Goal: Task Accomplishment & Management: Complete application form

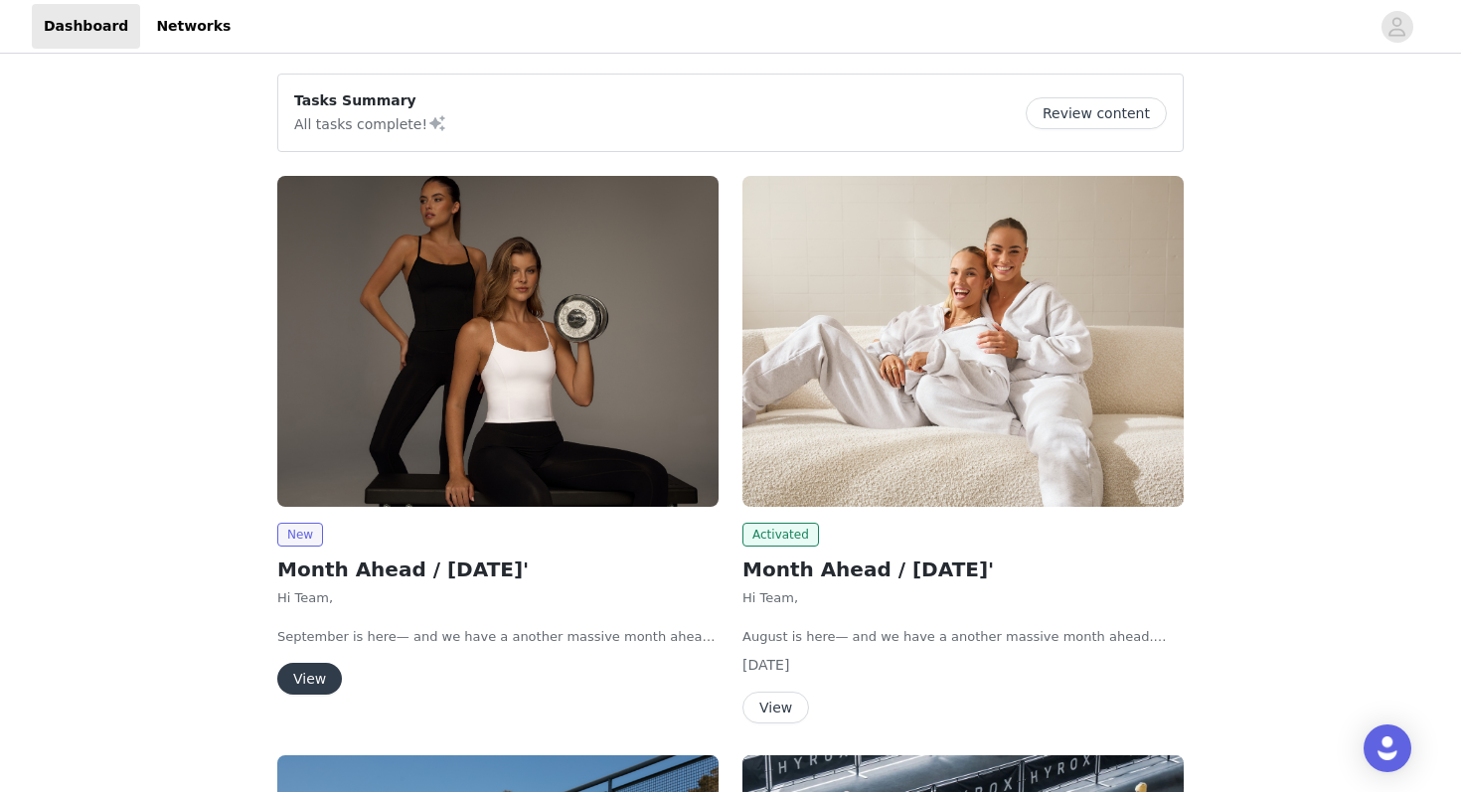
click at [554, 324] on img at bounding box center [497, 341] width 441 height 331
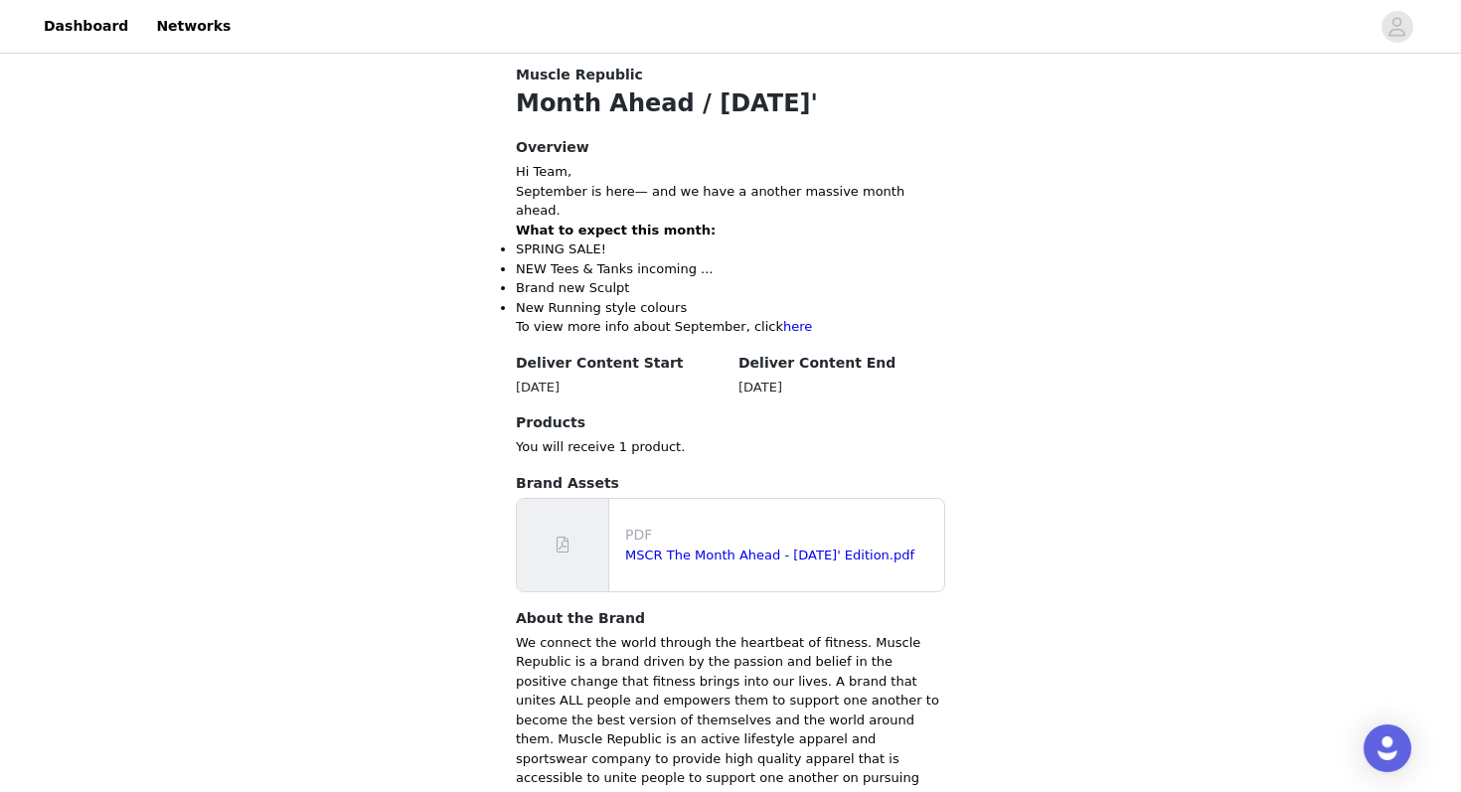
scroll to position [386, 0]
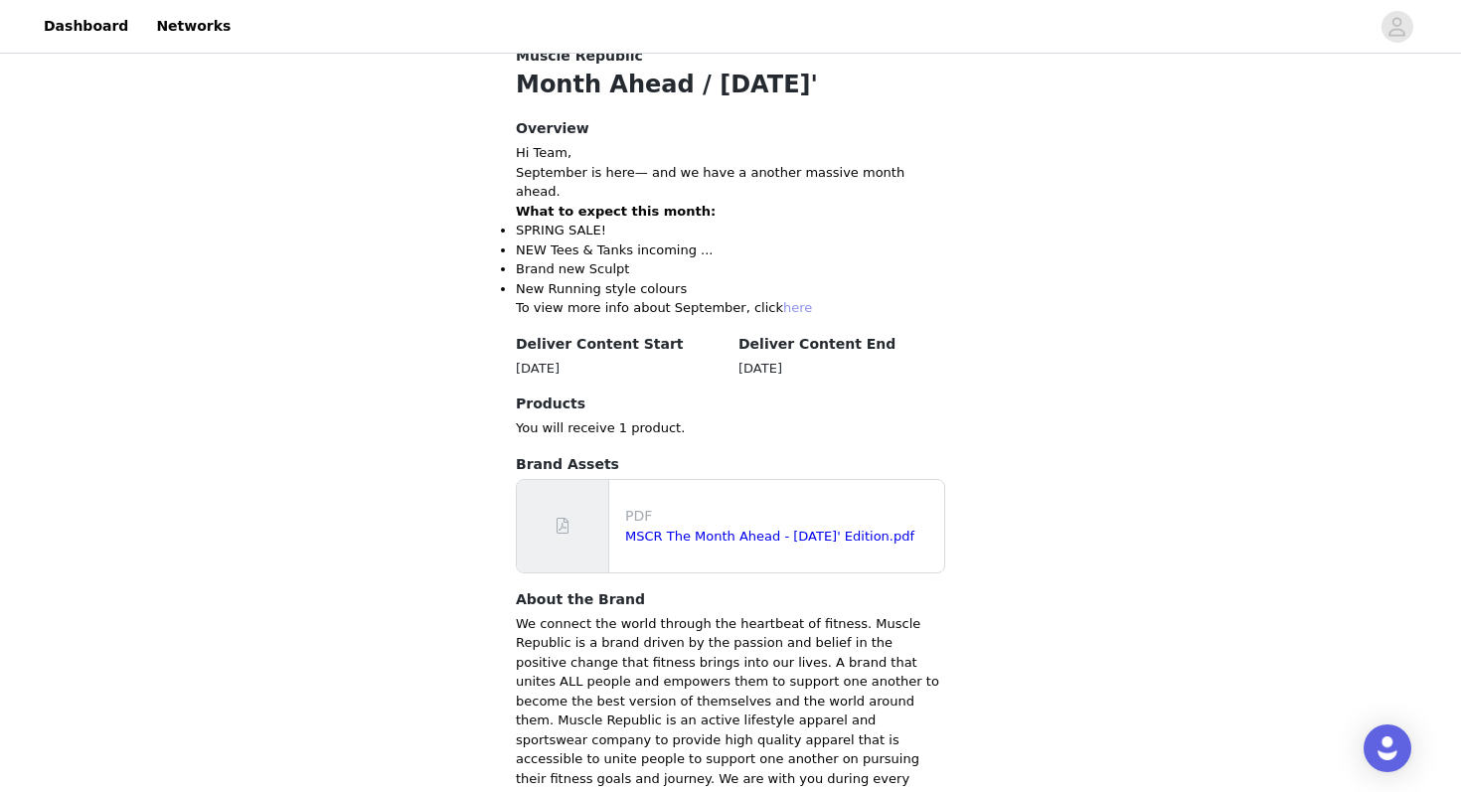
click at [783, 300] on link "here" at bounding box center [797, 307] width 29 height 15
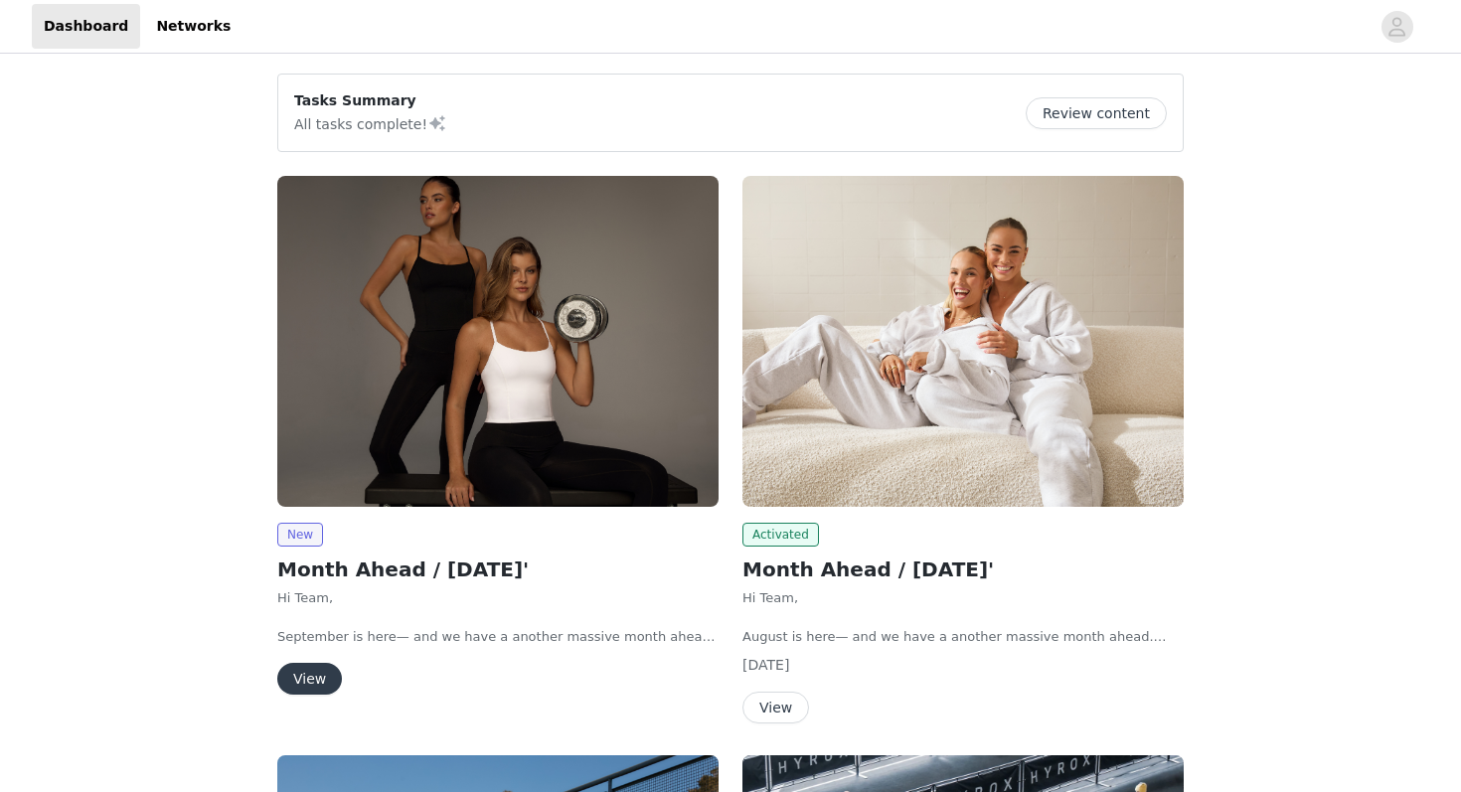
click at [506, 415] on img at bounding box center [497, 341] width 441 height 331
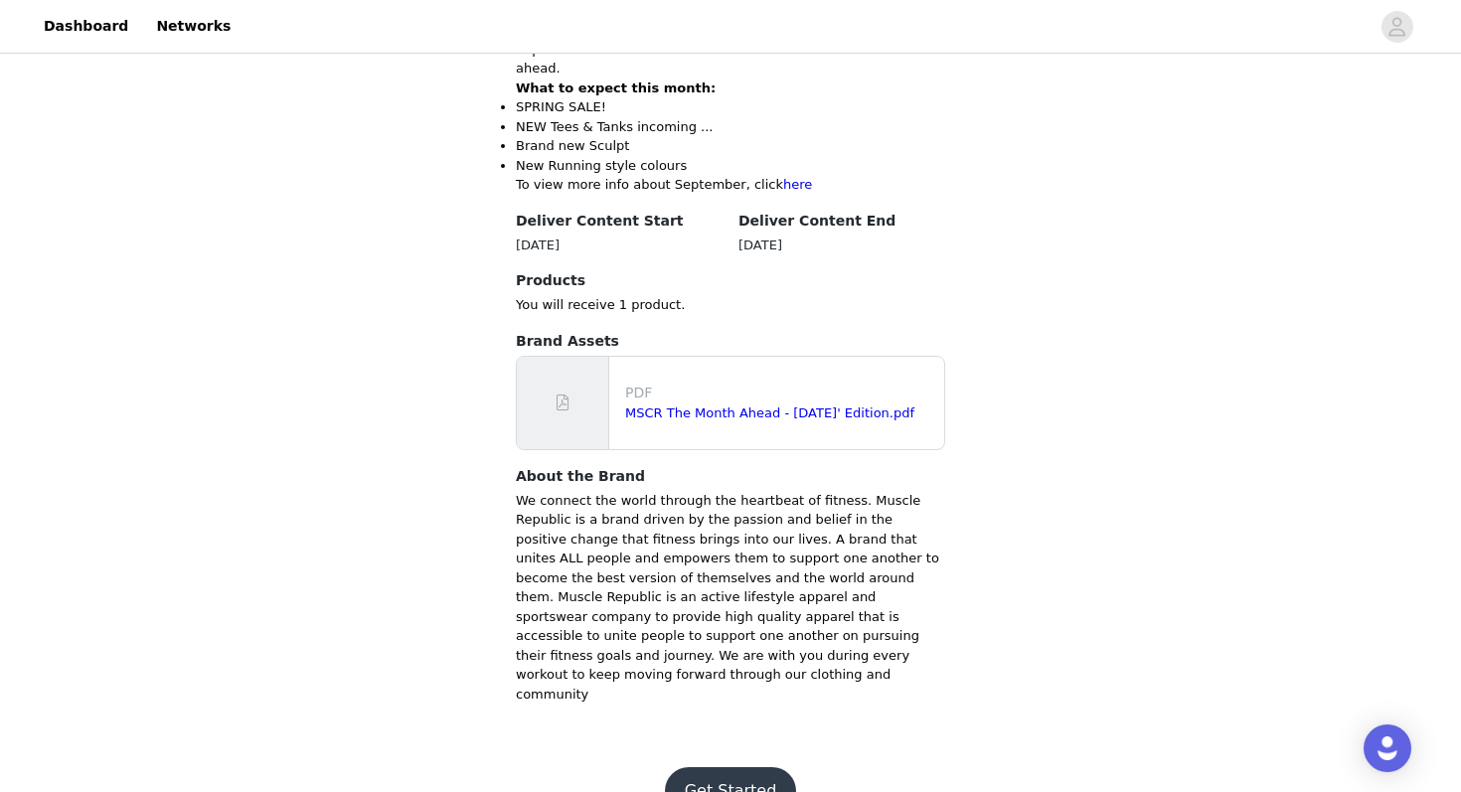
scroll to position [517, 0]
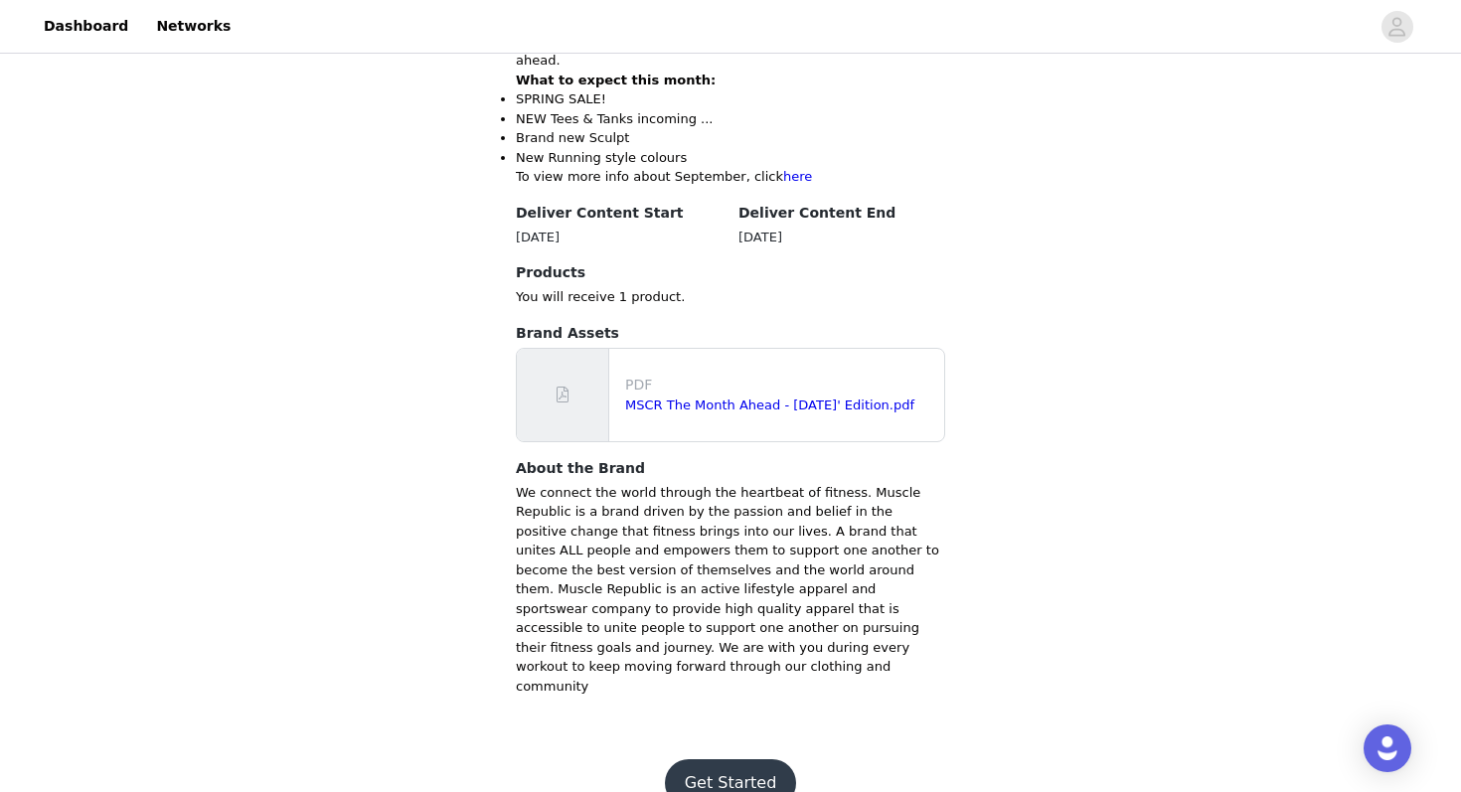
click at [742, 759] on button "Get Started" at bounding box center [731, 783] width 132 height 48
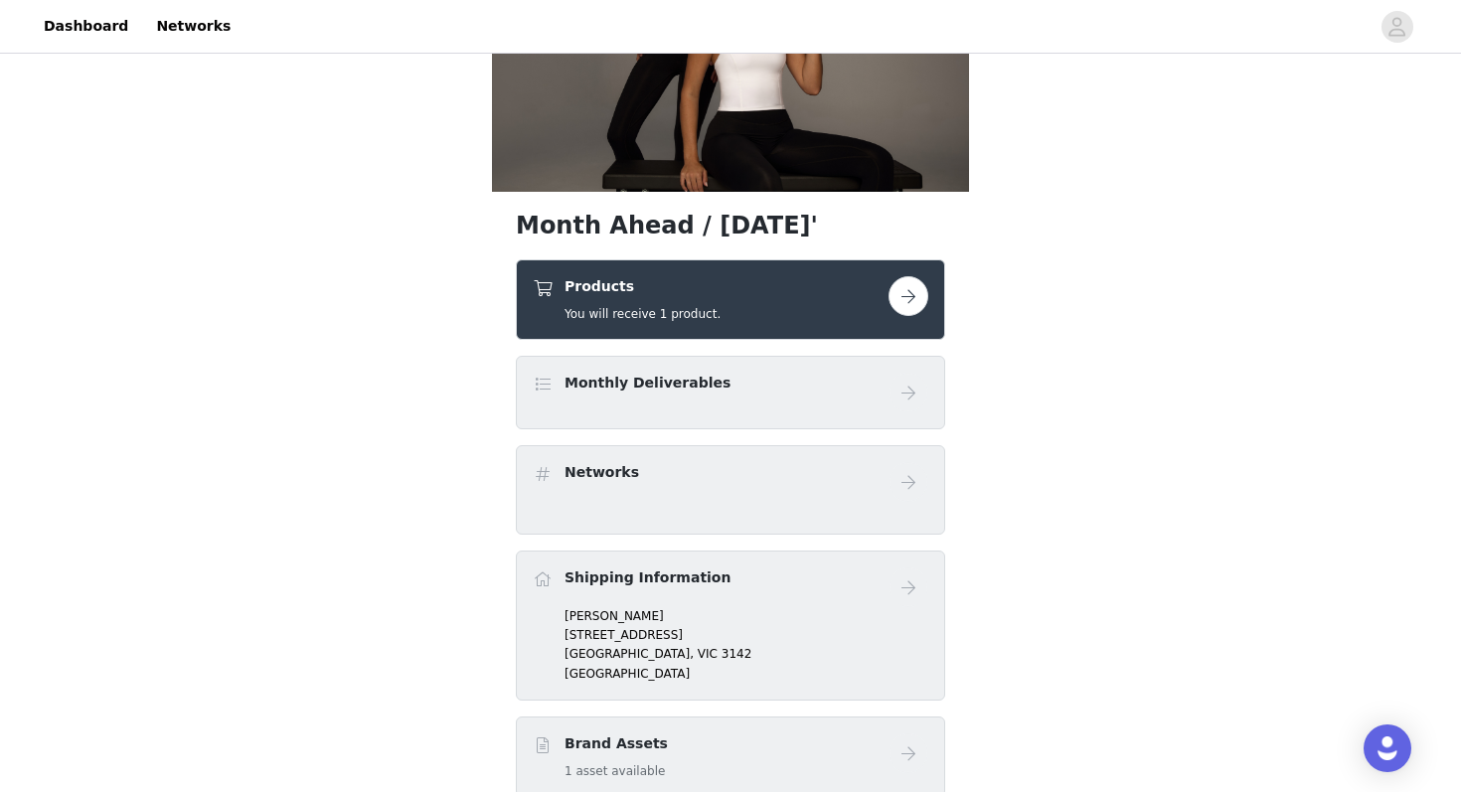
scroll to position [185, 0]
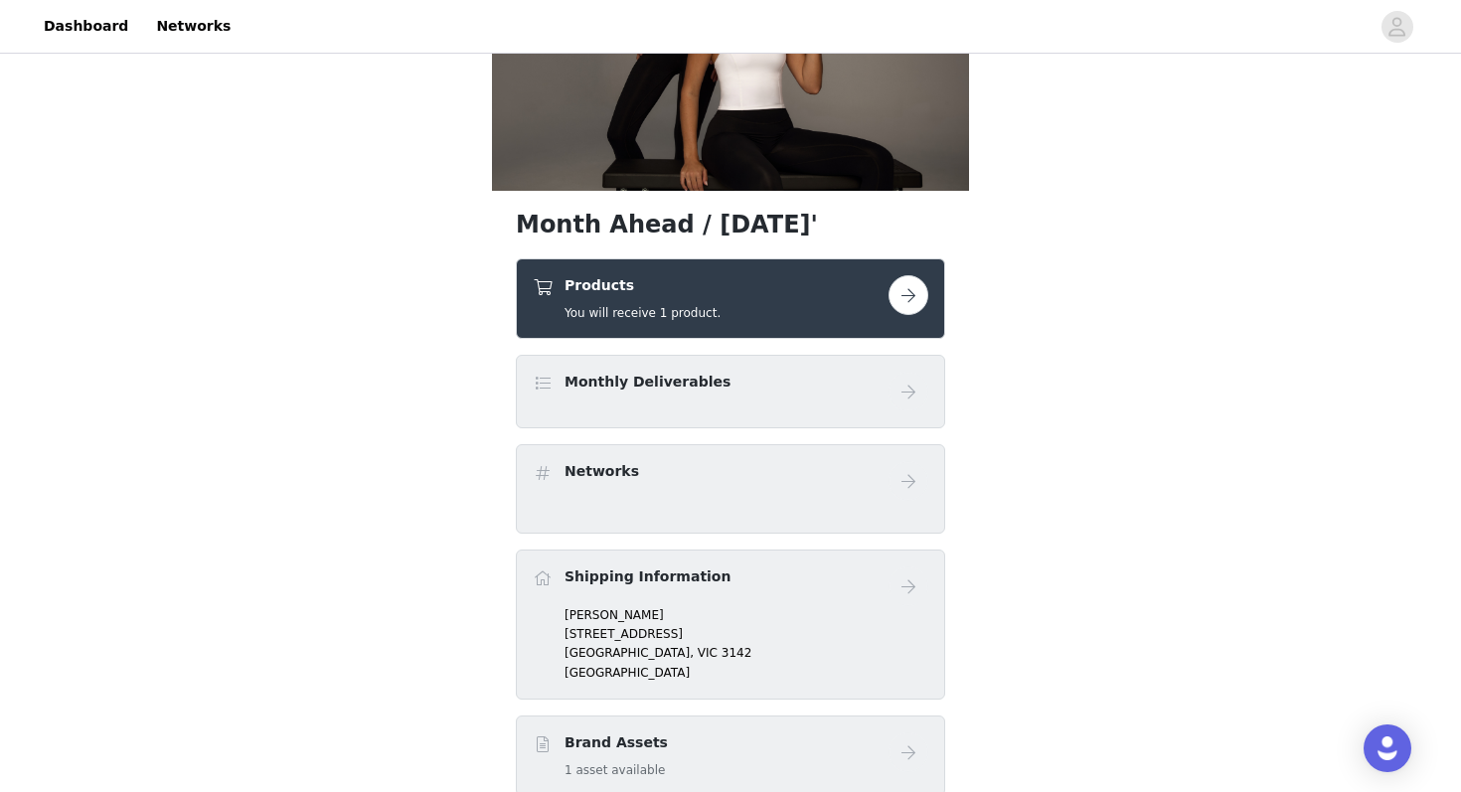
click at [902, 292] on button "button" at bounding box center [909, 295] width 40 height 40
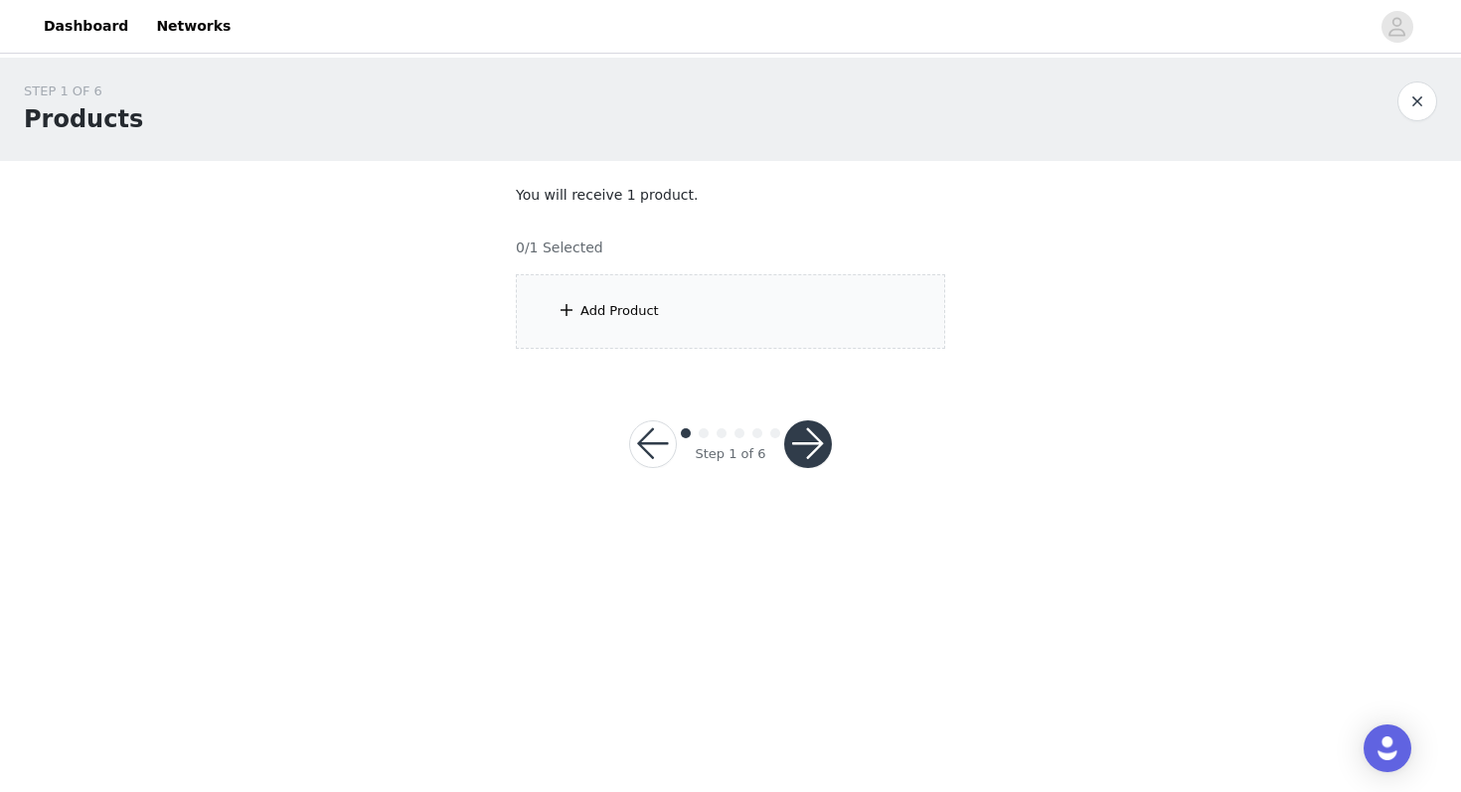
click at [675, 338] on div "Add Product" at bounding box center [730, 311] width 429 height 75
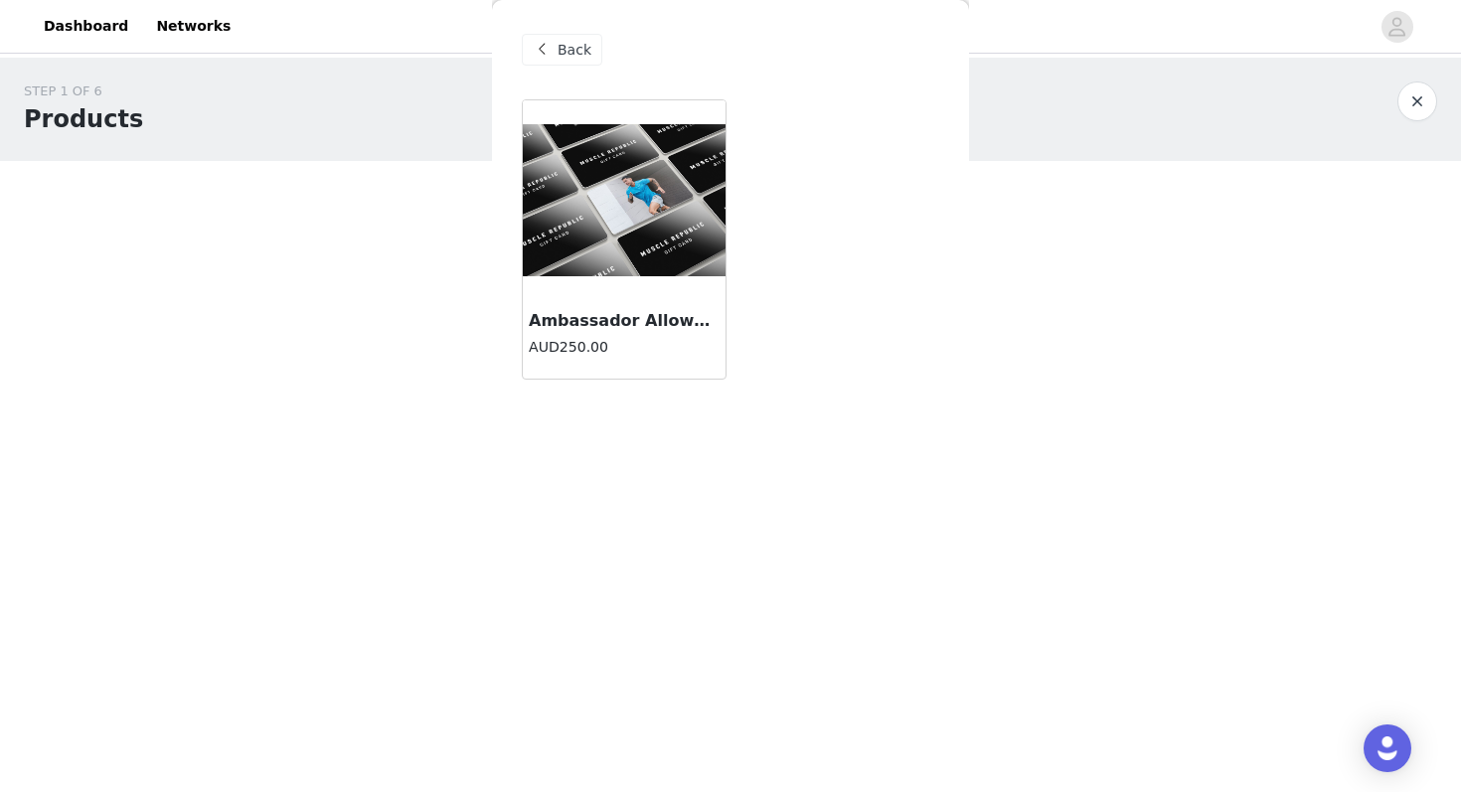
click at [664, 318] on h3 "Ambassador Allowance" at bounding box center [624, 321] width 191 height 24
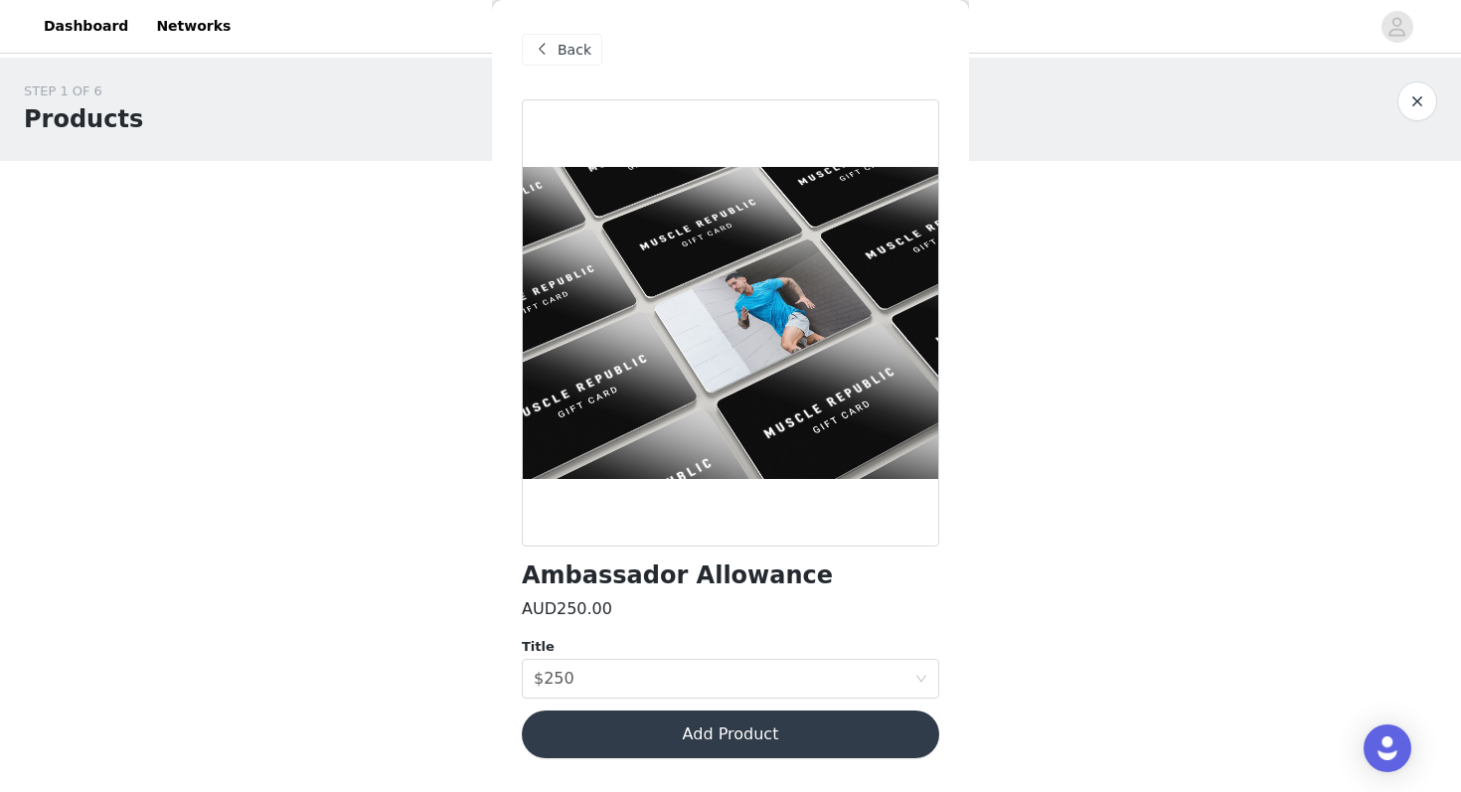
click at [768, 726] on button "Add Product" at bounding box center [730, 735] width 417 height 48
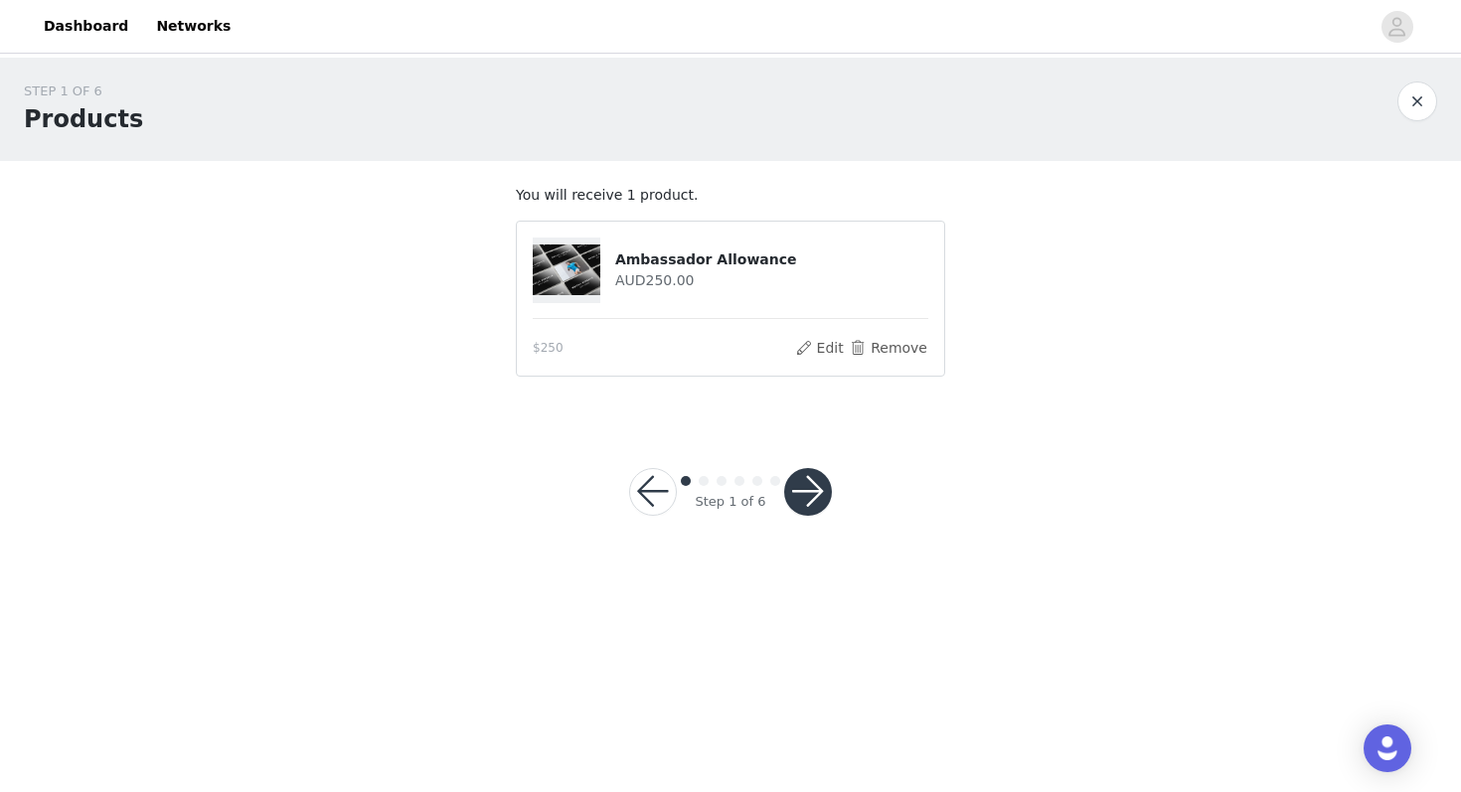
click at [815, 487] on button "button" at bounding box center [808, 492] width 48 height 48
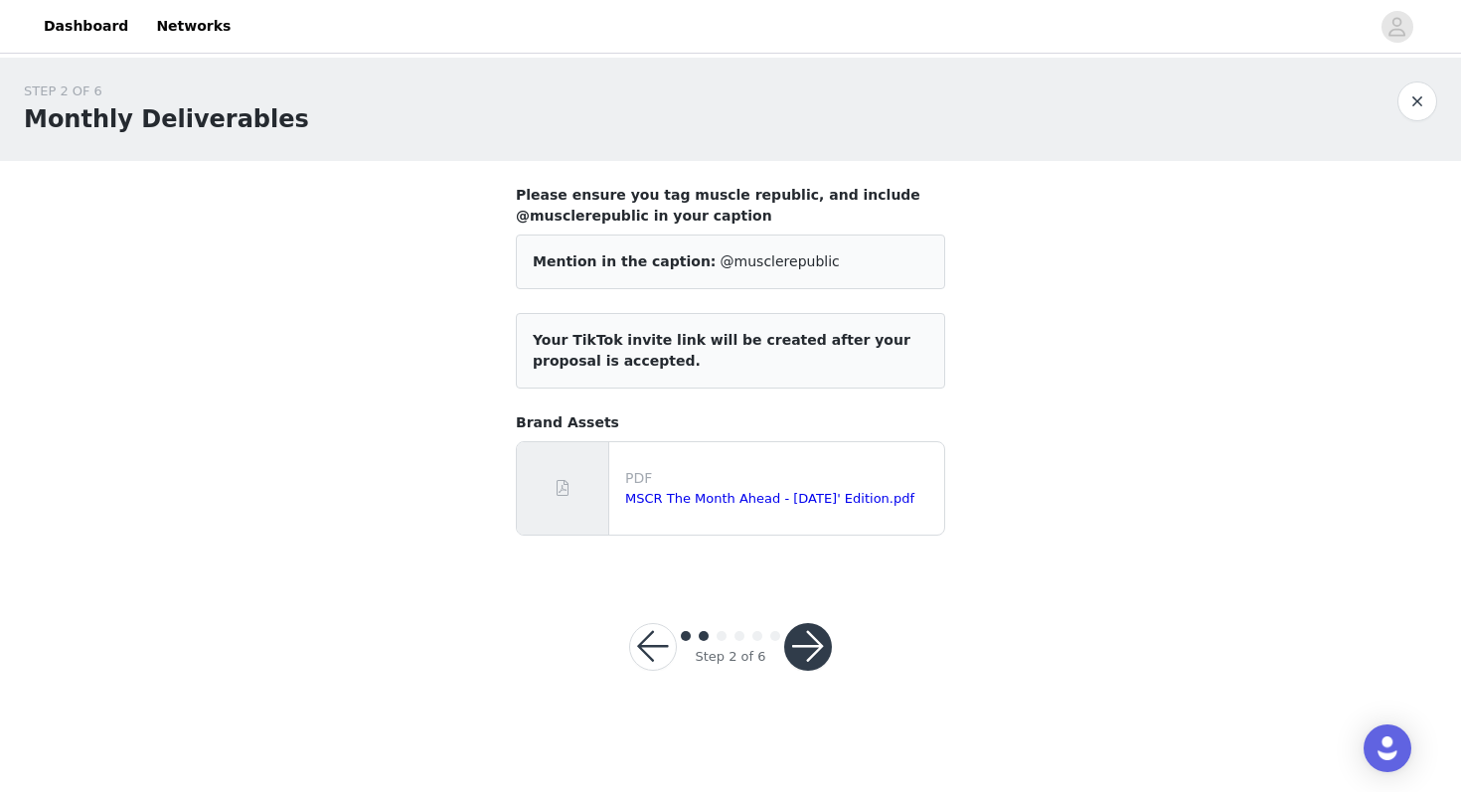
click at [807, 642] on button "button" at bounding box center [808, 647] width 48 height 48
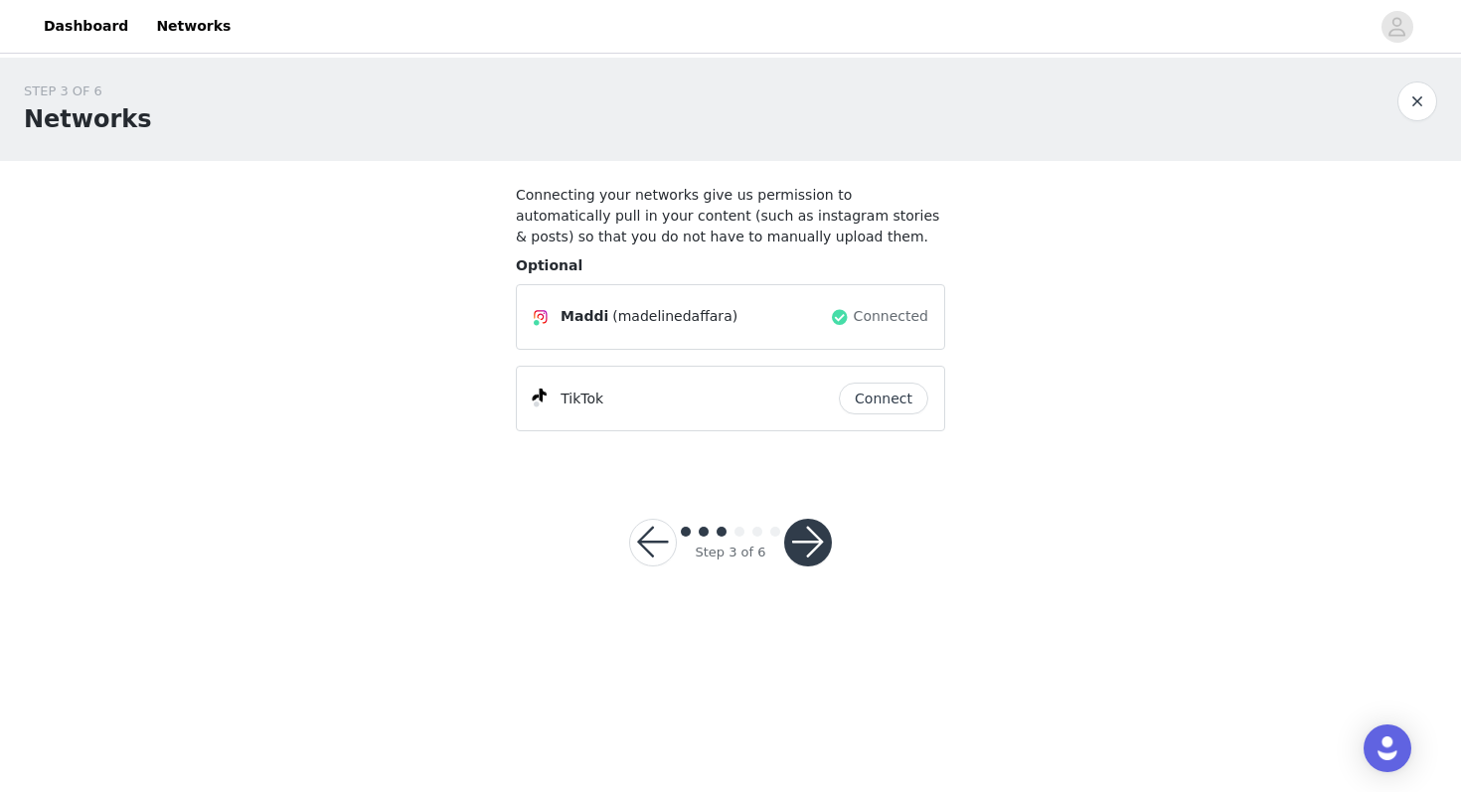
click at [821, 545] on button "button" at bounding box center [808, 543] width 48 height 48
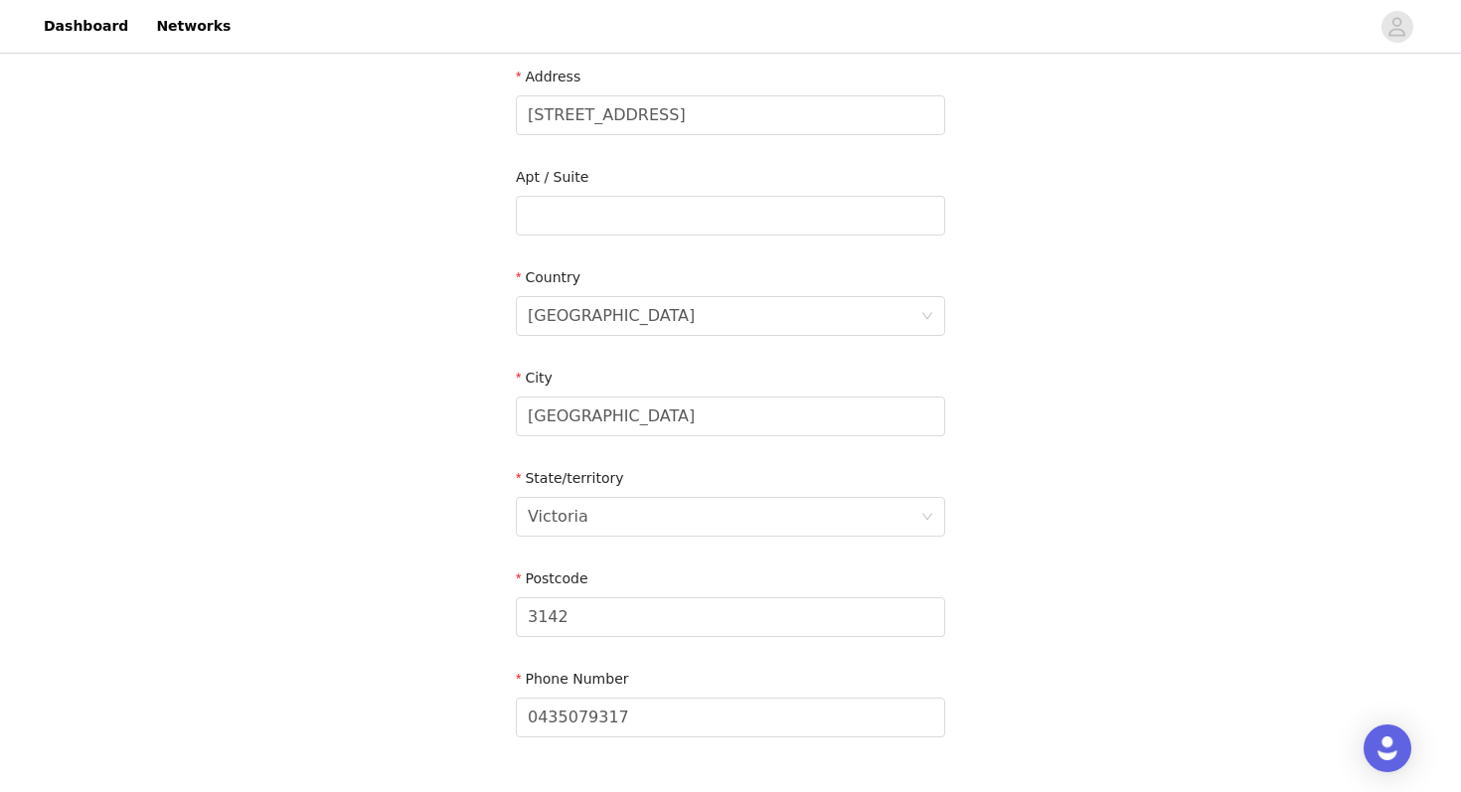
scroll to position [563, 0]
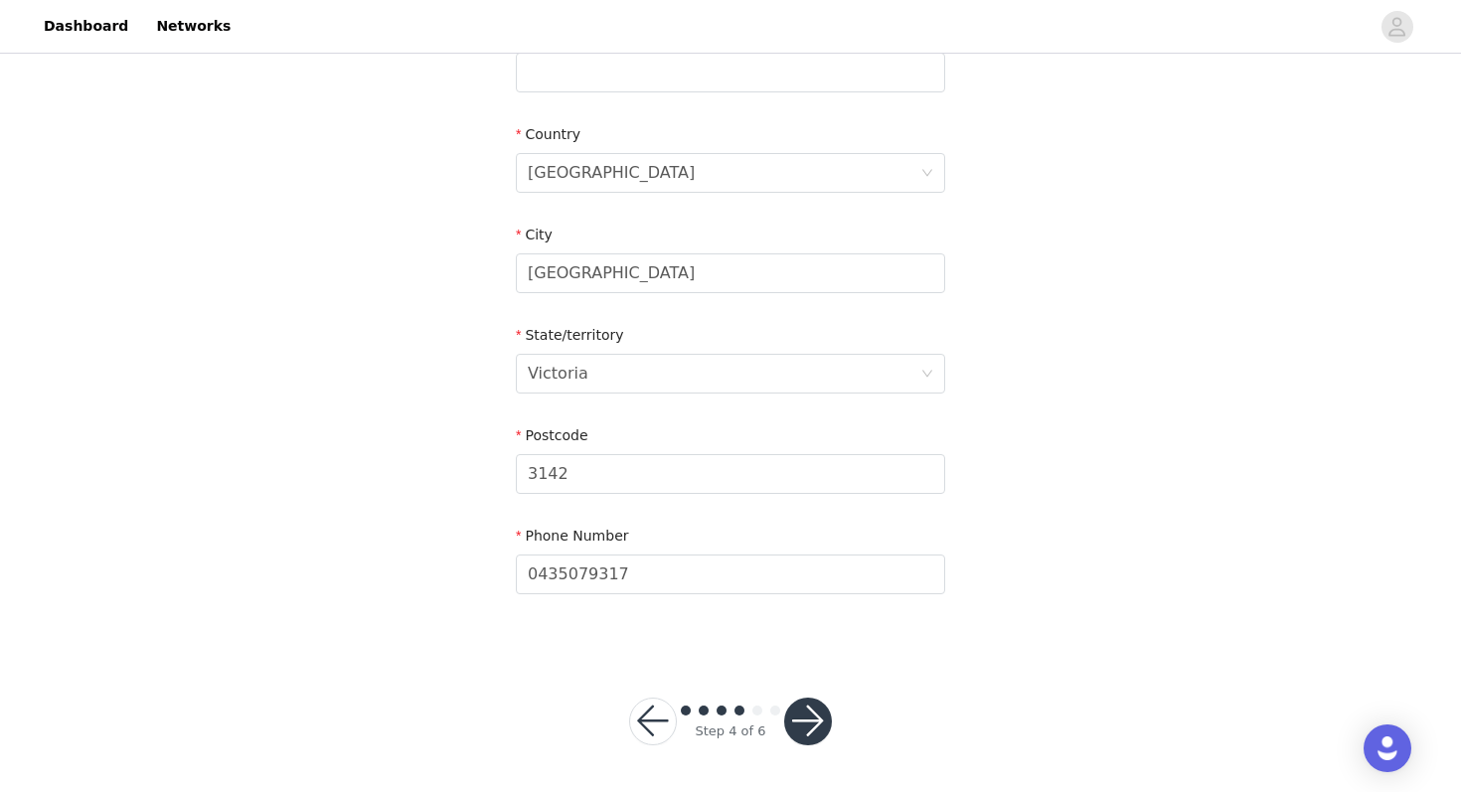
click at [810, 722] on button "button" at bounding box center [808, 722] width 48 height 48
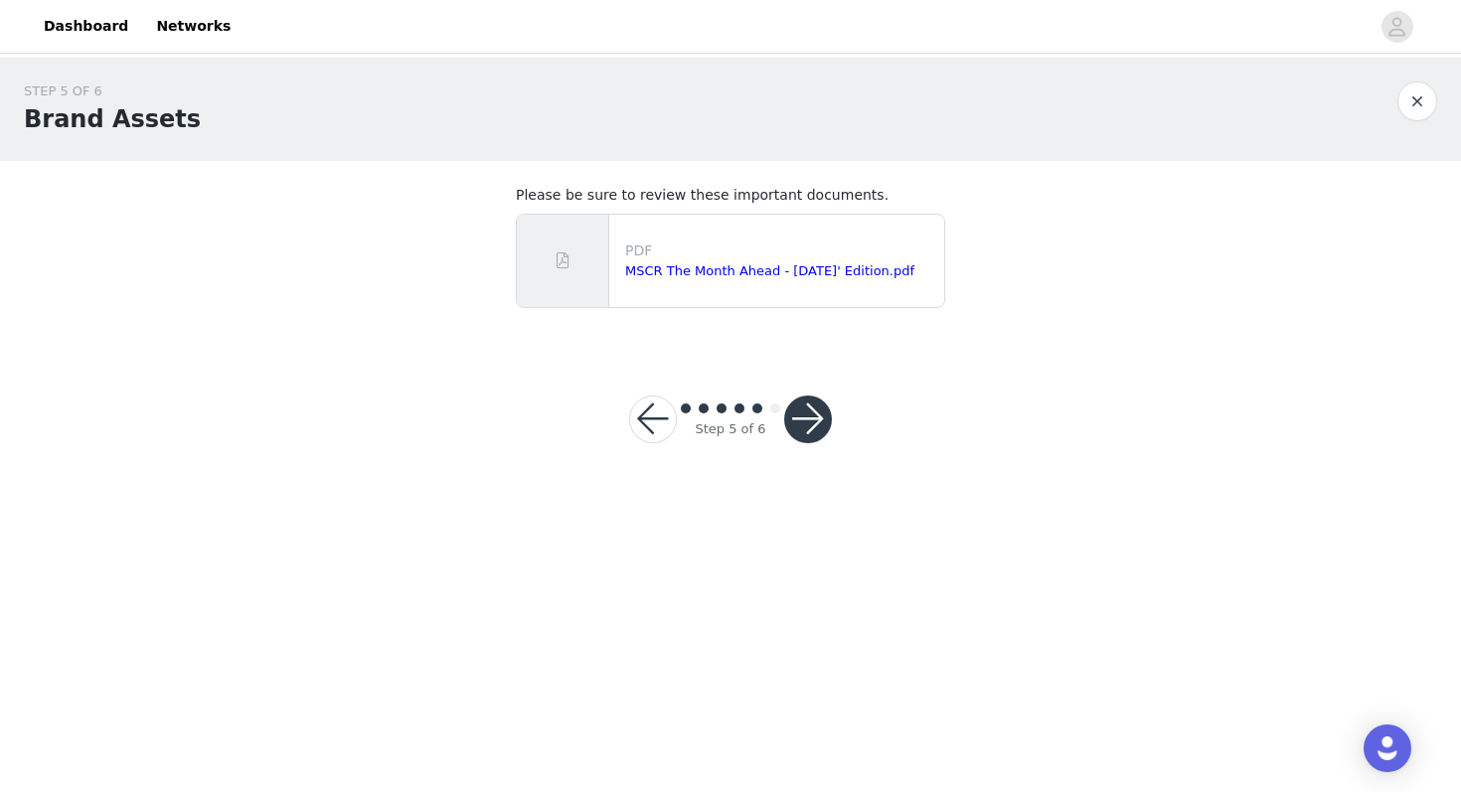
click at [817, 419] on button "button" at bounding box center [808, 420] width 48 height 48
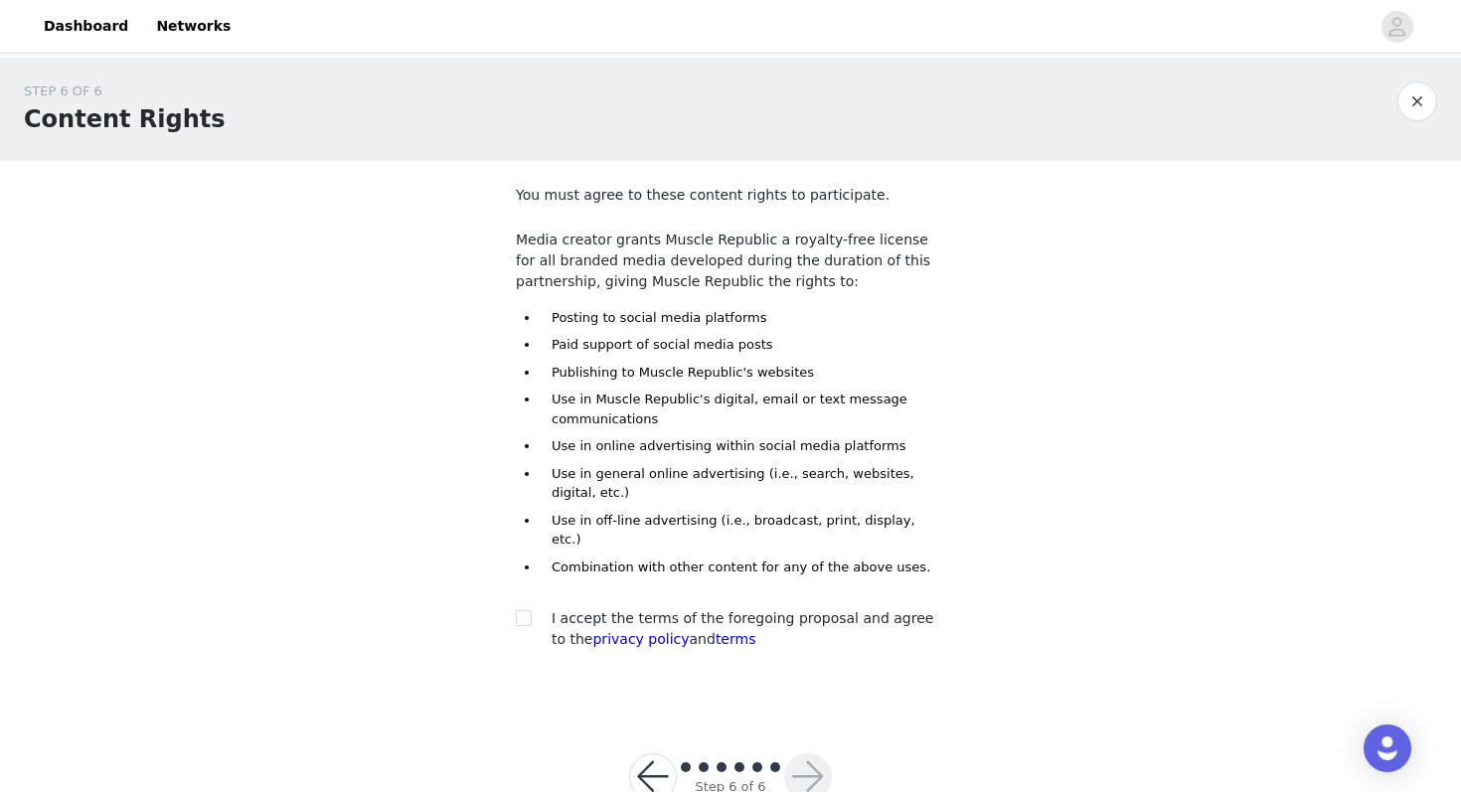
scroll to position [37, 0]
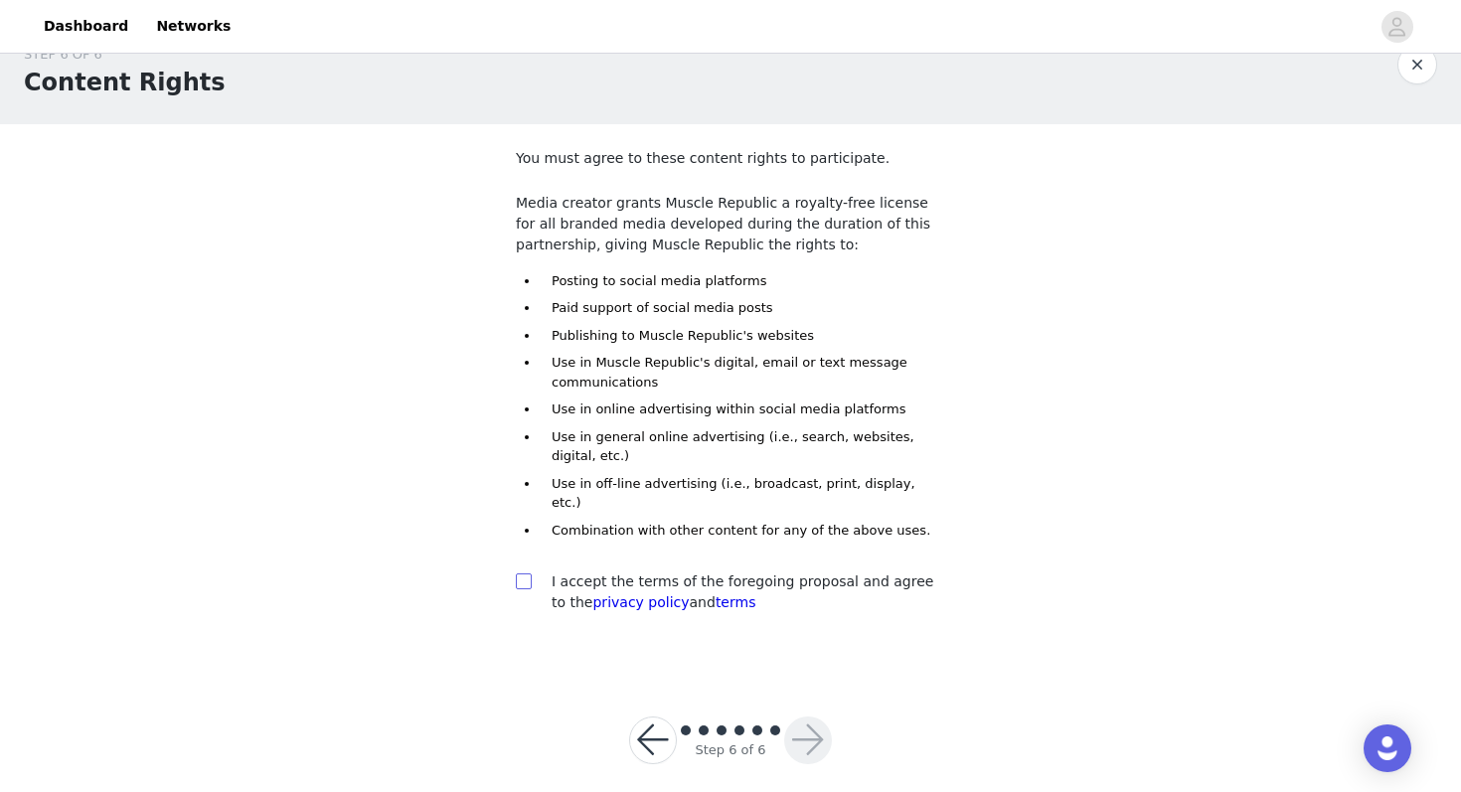
click at [528, 573] on input "checkbox" at bounding box center [523, 580] width 14 height 14
checkbox input "true"
click at [814, 717] on button "button" at bounding box center [808, 741] width 48 height 48
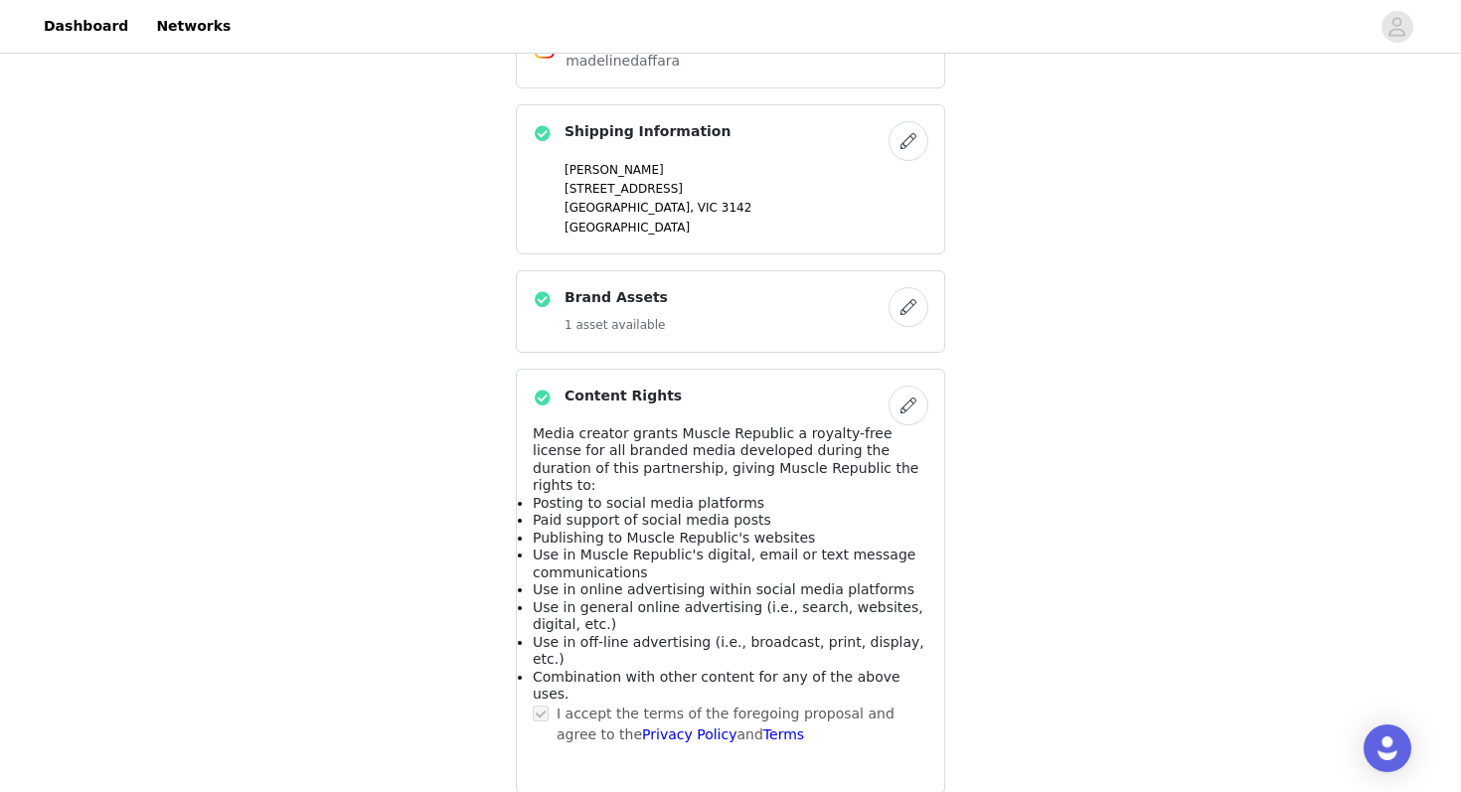
scroll to position [889, 0]
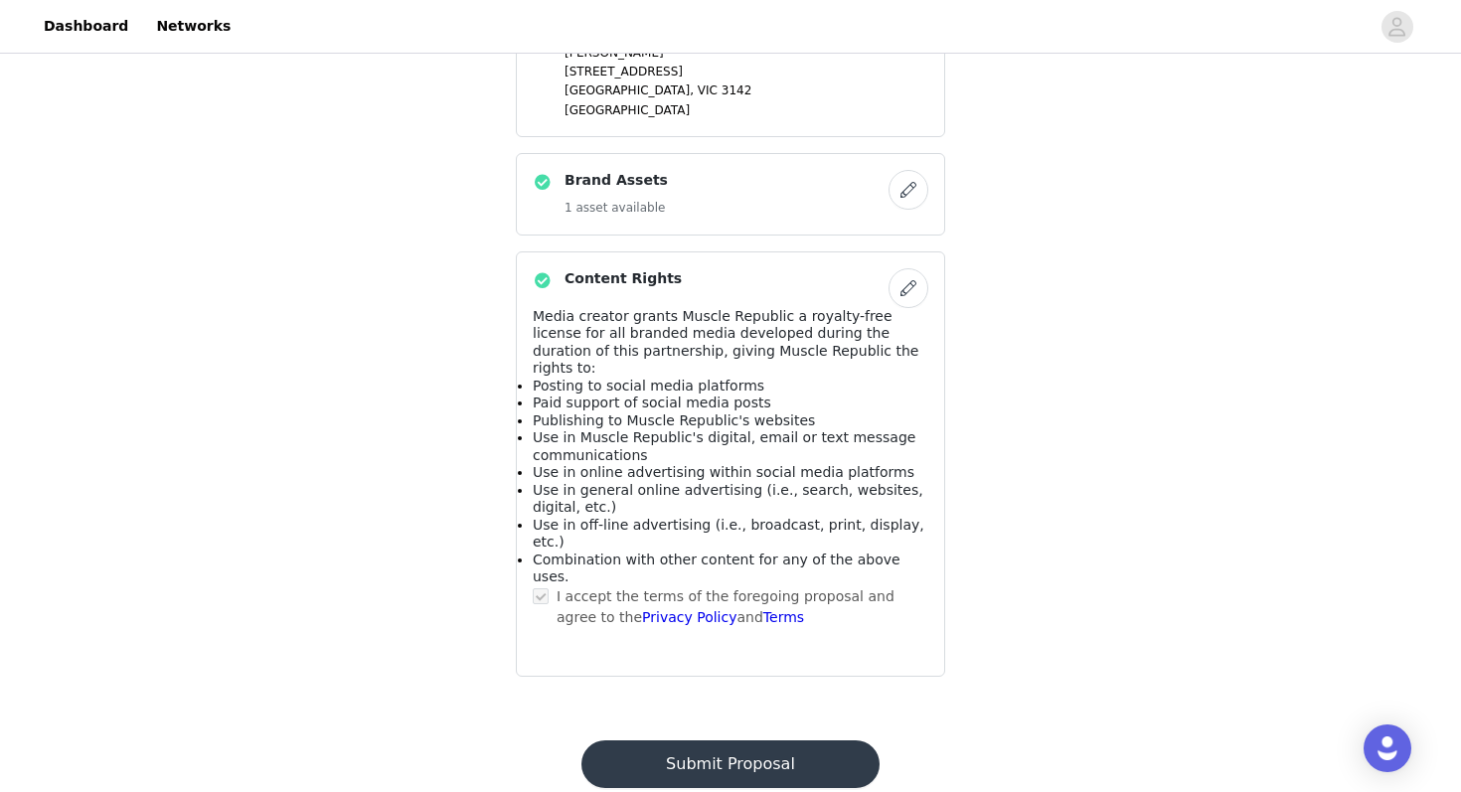
click at [746, 740] on button "Submit Proposal" at bounding box center [729, 764] width 297 height 48
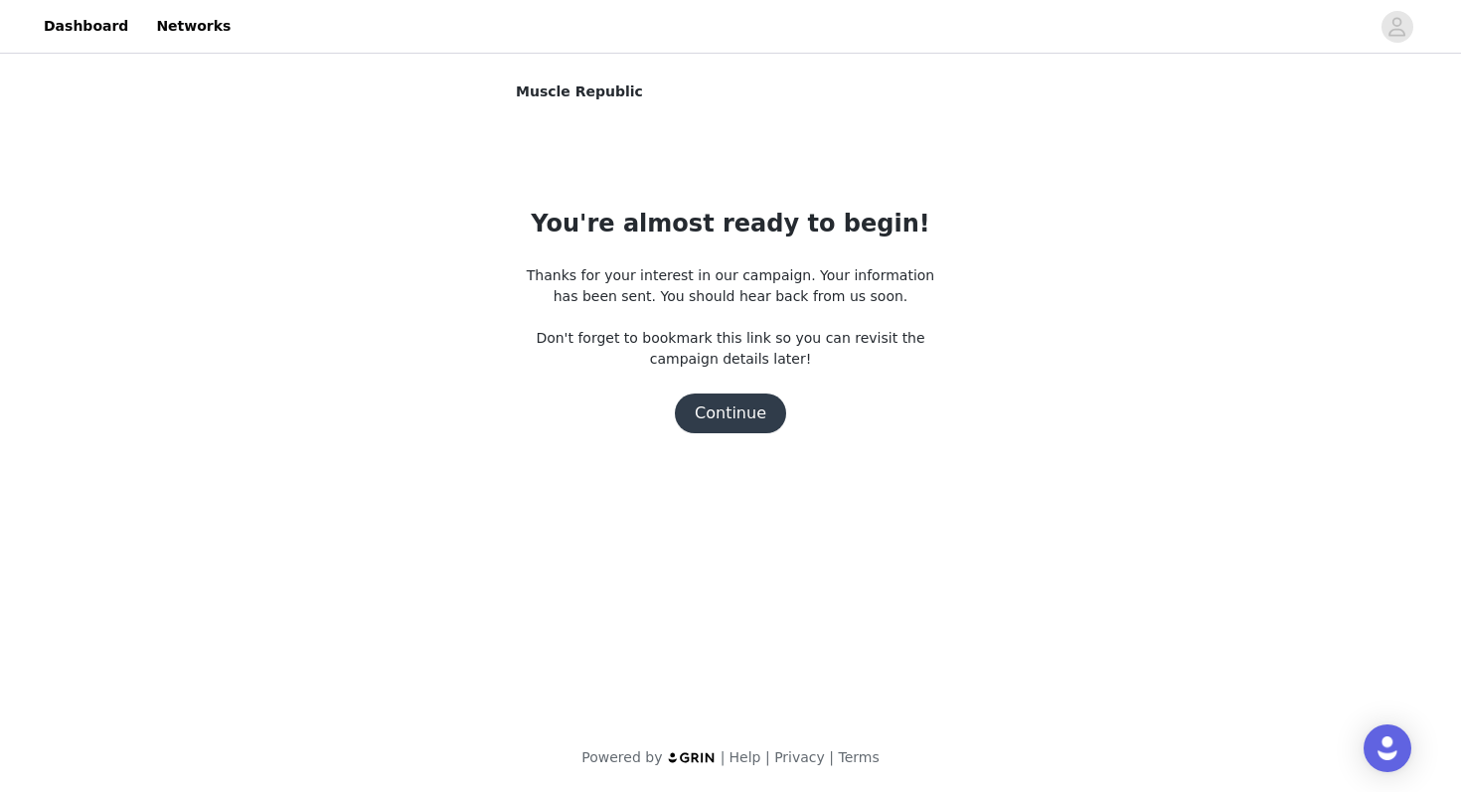
click at [754, 405] on button "Continue" at bounding box center [730, 414] width 111 height 40
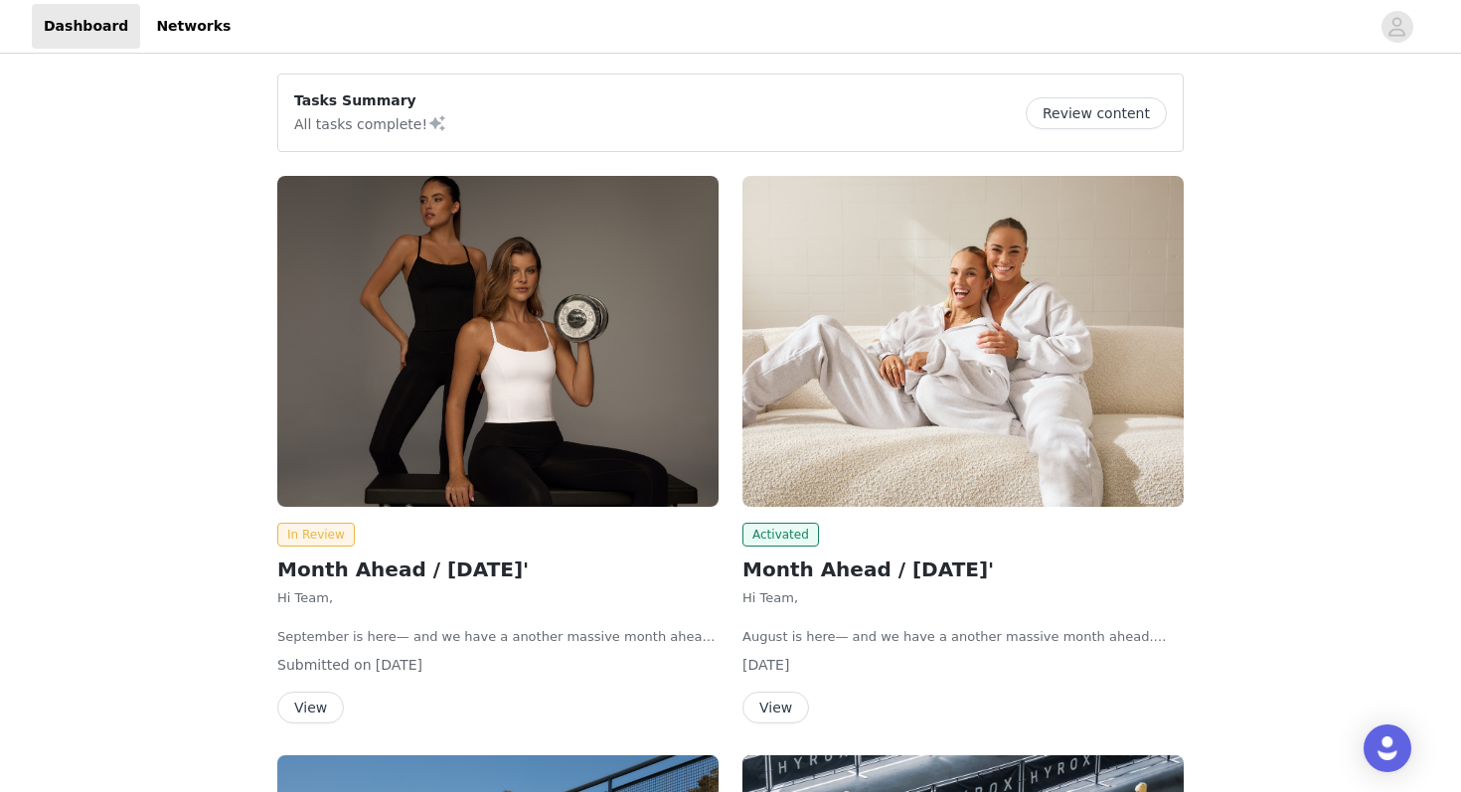
click at [1093, 120] on button "Review content" at bounding box center [1096, 113] width 141 height 32
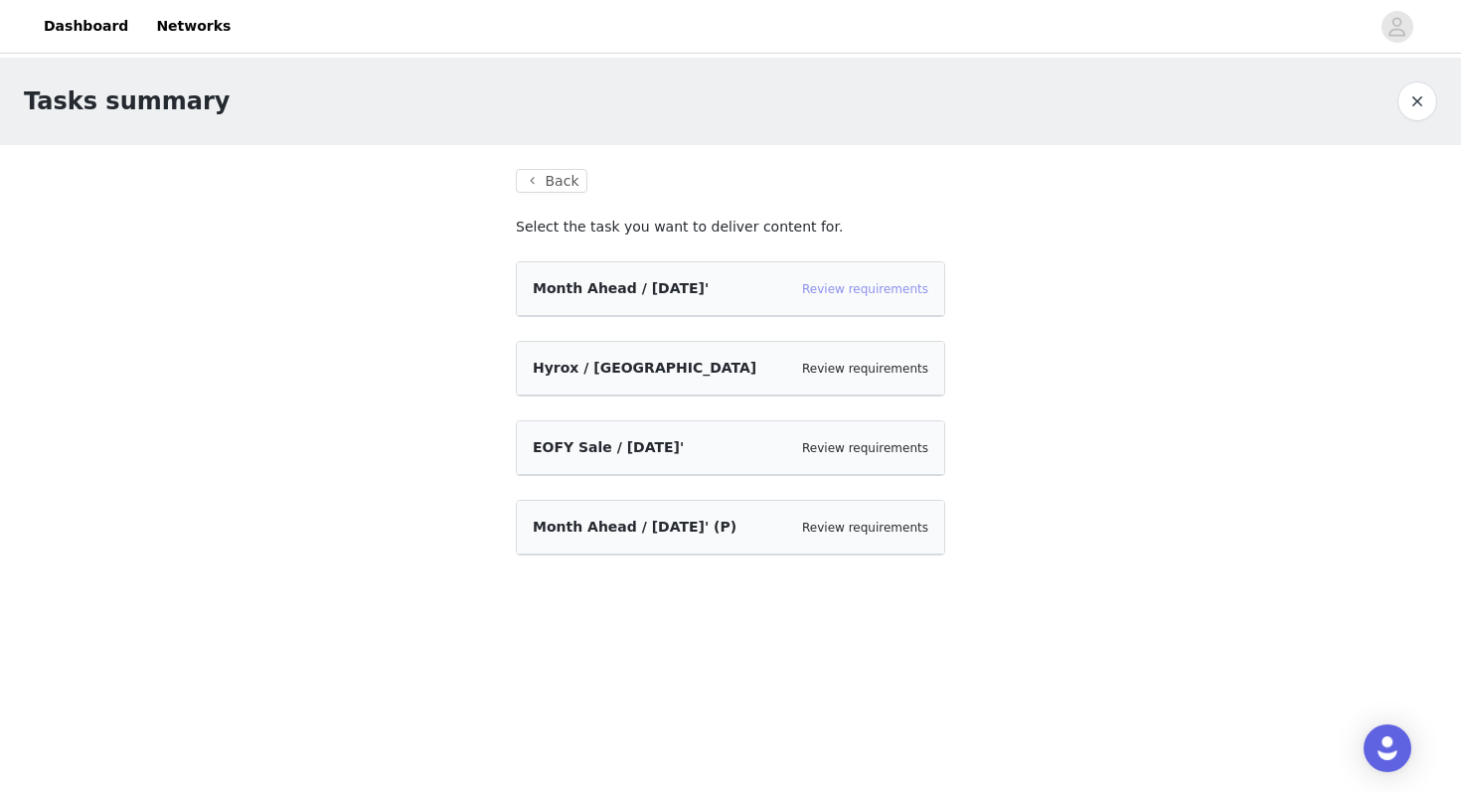
click at [826, 291] on link "Review requirements" at bounding box center [865, 289] width 126 height 14
